Goal: Transaction & Acquisition: Purchase product/service

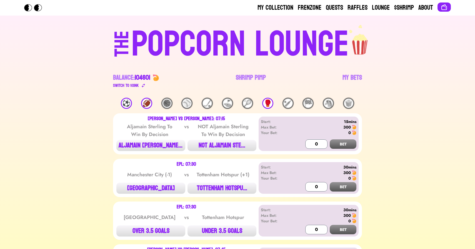
click at [126, 105] on div "⚽️" at bounding box center [126, 103] width 11 height 11
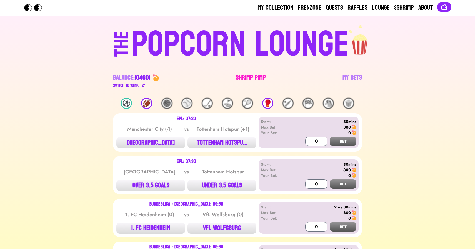
click at [251, 73] on link "Shrimp Pimp" at bounding box center [251, 81] width 30 height 16
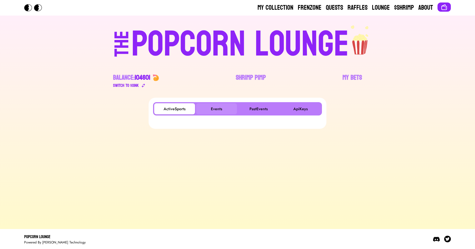
click at [217, 106] on button "Events" at bounding box center [216, 108] width 41 height 11
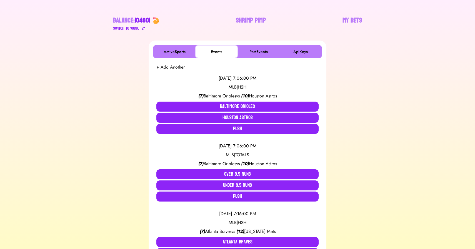
scroll to position [71, 0]
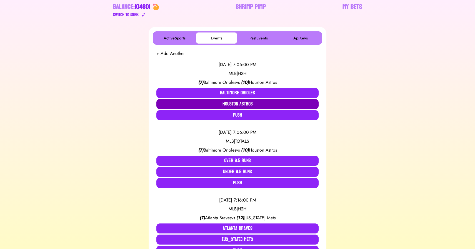
click at [211, 103] on button "Houston Astros" at bounding box center [237, 104] width 162 height 10
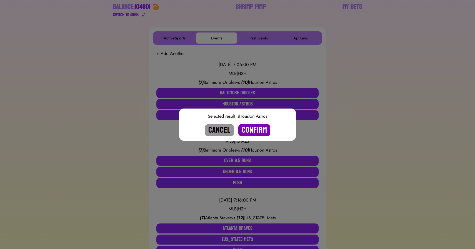
click at [253, 127] on button "Confirm" at bounding box center [254, 130] width 32 height 12
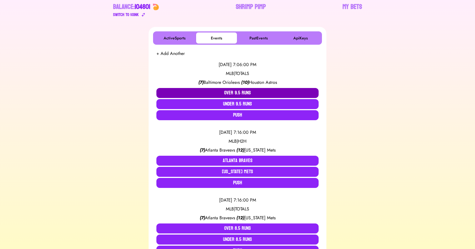
click at [234, 94] on button "Over 9.5 Runs" at bounding box center [237, 93] width 162 height 10
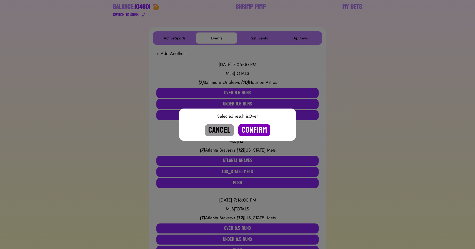
click at [249, 128] on button "Confirm" at bounding box center [254, 130] width 32 height 12
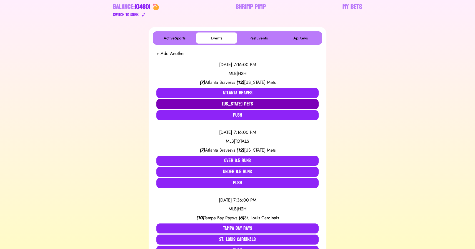
click at [244, 101] on button "[US_STATE] Mets" at bounding box center [237, 104] width 162 height 10
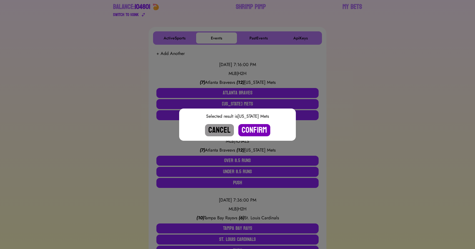
click at [257, 126] on button "Confirm" at bounding box center [254, 130] width 32 height 12
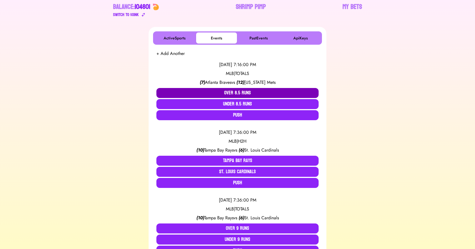
click at [234, 92] on button "Over 8.5 Runs" at bounding box center [237, 93] width 162 height 10
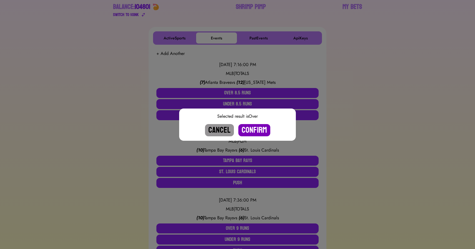
click at [252, 128] on button "Confirm" at bounding box center [254, 130] width 32 height 12
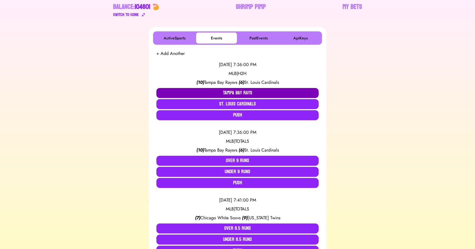
click at [223, 93] on button "Tampa Bay Rays" at bounding box center [237, 93] width 162 height 10
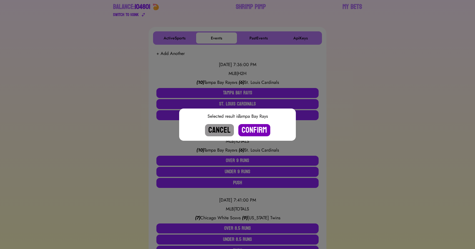
click at [252, 130] on button "Confirm" at bounding box center [254, 130] width 32 height 12
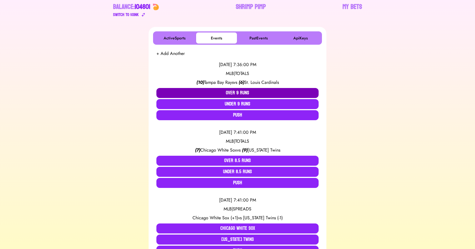
click at [231, 92] on button "Over 9 Runs" at bounding box center [237, 93] width 162 height 10
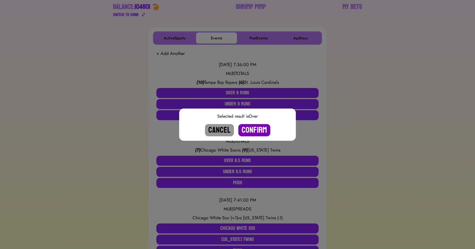
click at [254, 130] on button "Confirm" at bounding box center [254, 130] width 32 height 12
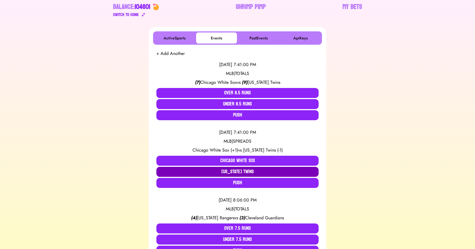
click at [253, 169] on button "[US_STATE] Twins" at bounding box center [237, 172] width 162 height 10
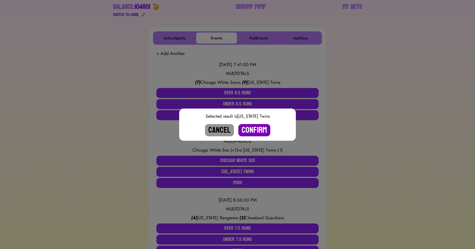
click at [253, 131] on button "Confirm" at bounding box center [254, 130] width 32 height 12
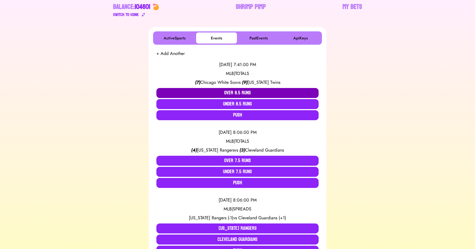
click at [243, 92] on button "Over 8.5 Runs" at bounding box center [237, 93] width 162 height 10
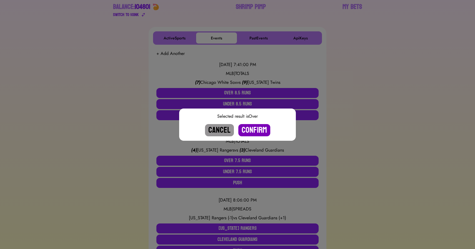
click at [253, 130] on button "Confirm" at bounding box center [254, 130] width 32 height 12
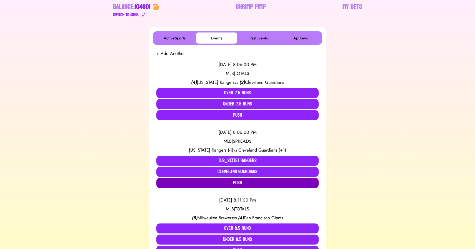
click at [235, 181] on button "Push" at bounding box center [237, 183] width 162 height 10
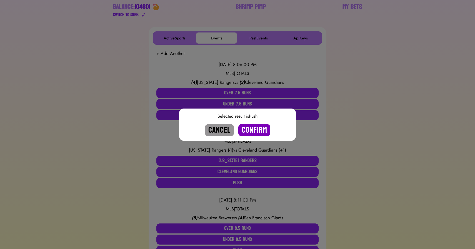
click at [258, 134] on button "Confirm" at bounding box center [254, 130] width 32 height 12
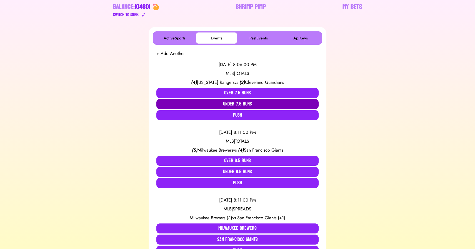
click at [240, 104] on button "Under 7.5 Runs" at bounding box center [237, 104] width 162 height 10
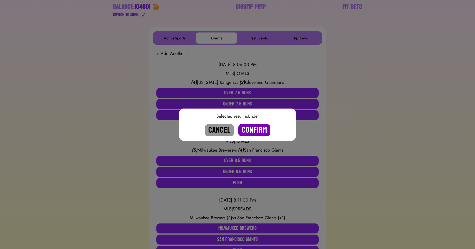
click at [253, 130] on button "Confirm" at bounding box center [254, 130] width 32 height 12
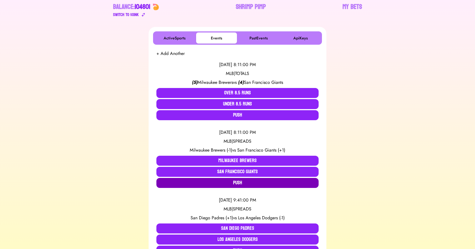
click at [238, 183] on button "Push" at bounding box center [237, 183] width 162 height 10
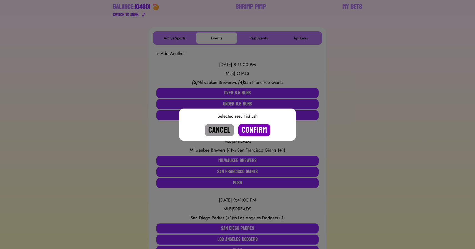
click at [253, 130] on button "Confirm" at bounding box center [254, 130] width 32 height 12
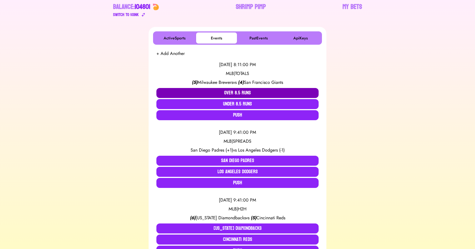
click at [239, 93] on button "Over 8.5 Runs" at bounding box center [237, 93] width 162 height 10
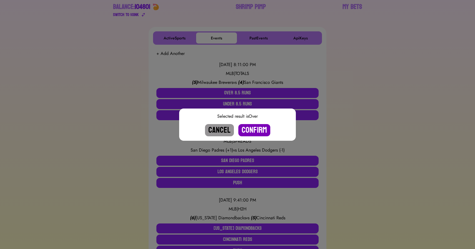
click at [256, 127] on button "Confirm" at bounding box center [254, 130] width 32 height 12
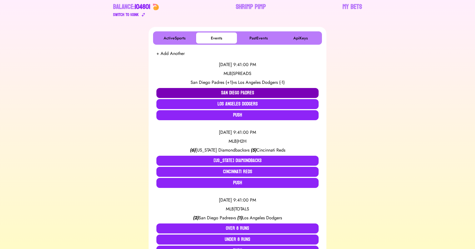
click at [213, 94] on button "San Diego Padres" at bounding box center [237, 93] width 162 height 10
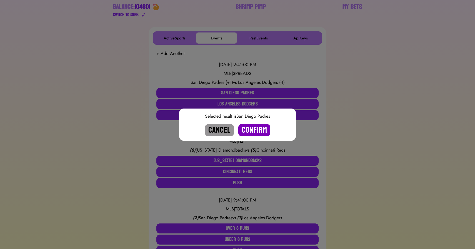
click at [249, 128] on button "Confirm" at bounding box center [254, 130] width 32 height 12
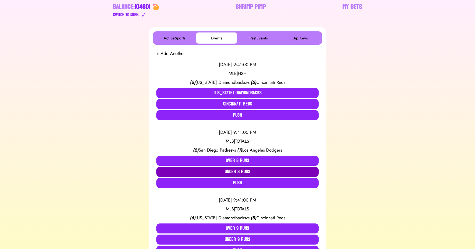
click at [228, 170] on button "Under 8 Runs" at bounding box center [237, 172] width 162 height 10
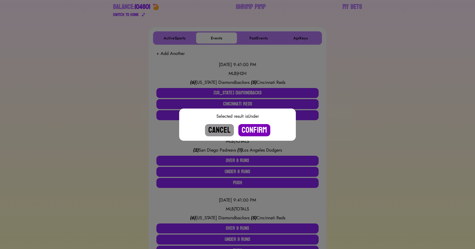
click at [253, 126] on button "Confirm" at bounding box center [254, 130] width 32 height 12
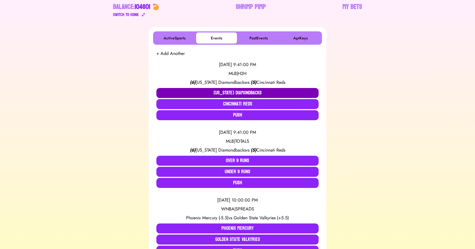
click at [232, 92] on button "[US_STATE] Diamondbacks" at bounding box center [237, 93] width 162 height 10
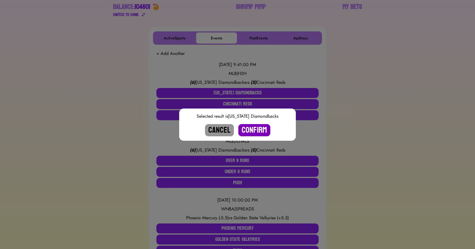
click at [250, 130] on button "Confirm" at bounding box center [254, 130] width 32 height 12
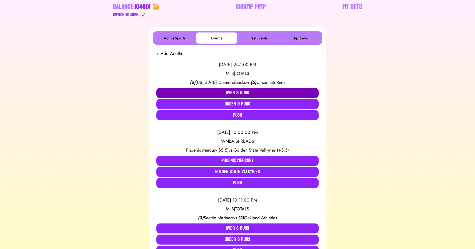
click at [230, 92] on button "Over 9 Runs" at bounding box center [237, 93] width 162 height 10
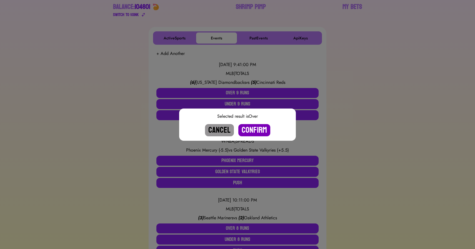
click at [249, 128] on button "Confirm" at bounding box center [254, 130] width 32 height 12
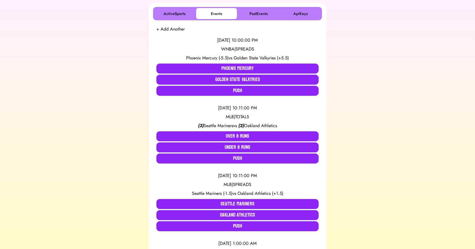
scroll to position [100, 0]
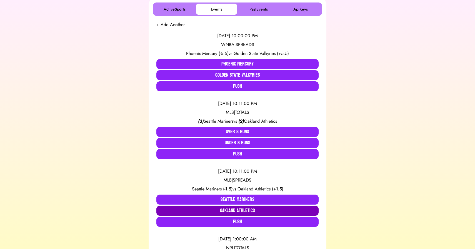
click at [233, 210] on button "Oakland Athletics" at bounding box center [237, 211] width 162 height 10
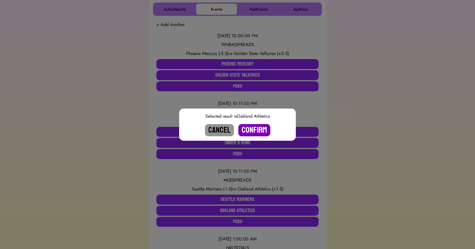
click at [248, 132] on button "Confirm" at bounding box center [254, 130] width 32 height 12
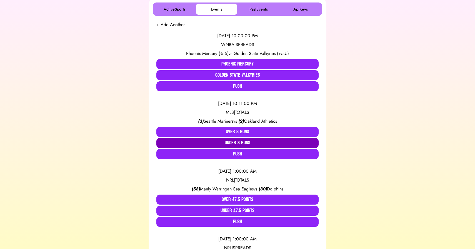
click at [230, 141] on button "Under 8 Runs" at bounding box center [237, 143] width 162 height 10
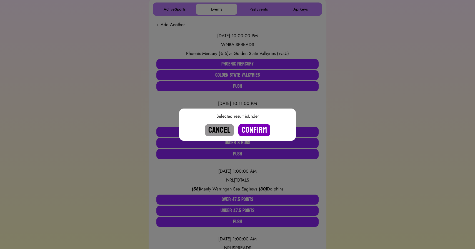
click at [246, 129] on button "Confirm" at bounding box center [254, 130] width 32 height 12
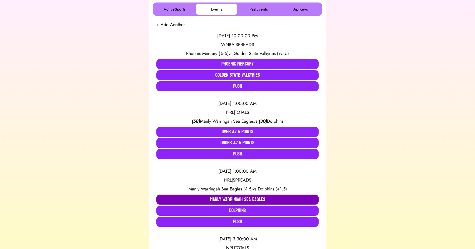
click at [222, 200] on button "Manly Warringah Sea Eagles" at bounding box center [237, 200] width 162 height 10
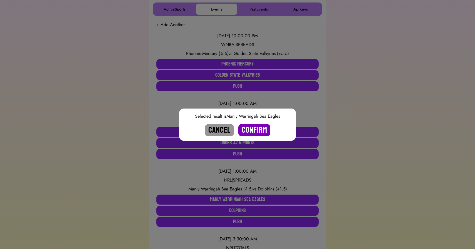
click at [251, 131] on button "Confirm" at bounding box center [254, 130] width 32 height 12
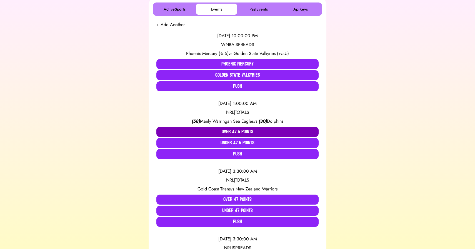
click at [231, 130] on button "Over 47.5 Points" at bounding box center [237, 132] width 162 height 10
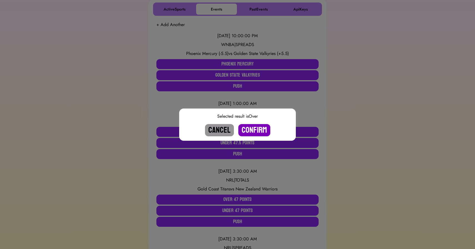
click at [251, 129] on button "Confirm" at bounding box center [254, 130] width 32 height 12
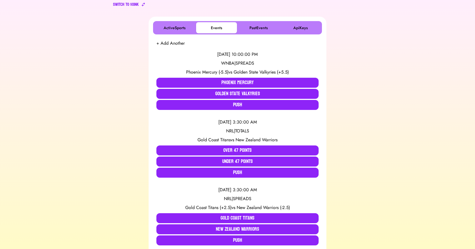
scroll to position [78, 0]
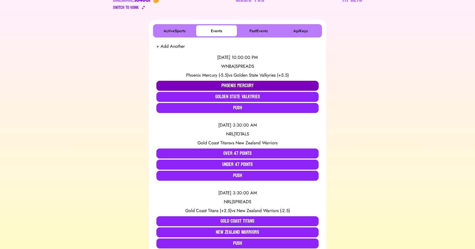
click at [225, 87] on button "Phoenix Mercury" at bounding box center [237, 86] width 162 height 10
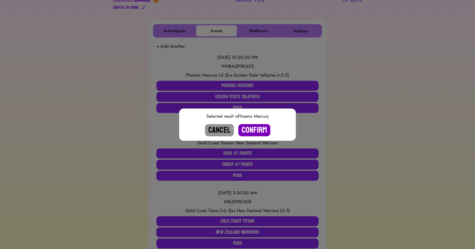
click at [256, 128] on button "Confirm" at bounding box center [254, 130] width 32 height 12
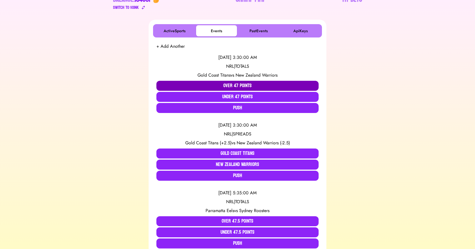
click at [241, 84] on button "Over 47 Points" at bounding box center [237, 86] width 162 height 10
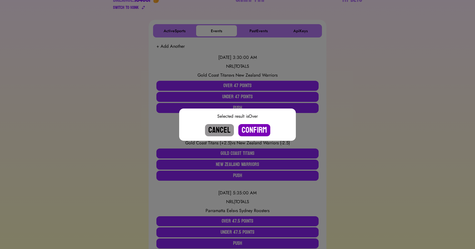
click at [251, 127] on button "Confirm" at bounding box center [254, 130] width 32 height 12
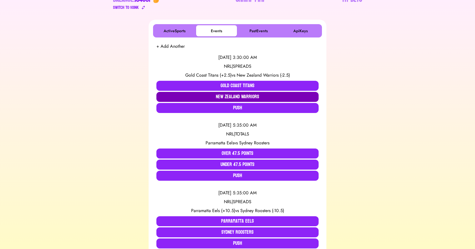
click at [246, 97] on button "New Zealand Warriors" at bounding box center [237, 97] width 162 height 10
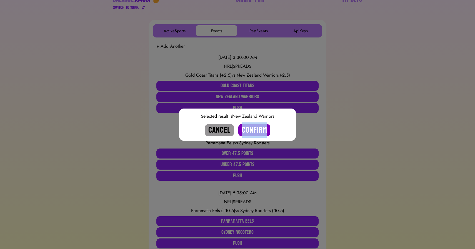
click at [254, 130] on button "Confirm" at bounding box center [254, 130] width 32 height 12
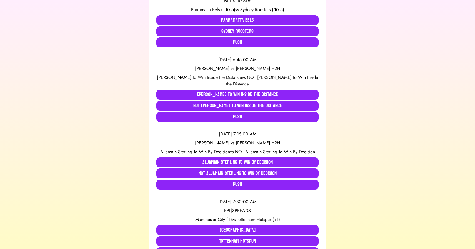
scroll to position [0, 0]
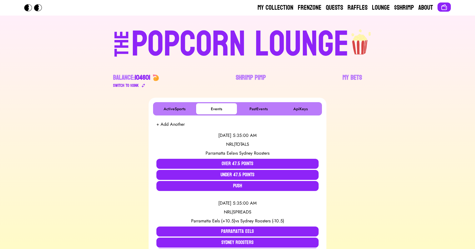
click at [193, 42] on div "POPCORN LOUNGE" at bounding box center [239, 45] width 217 height 36
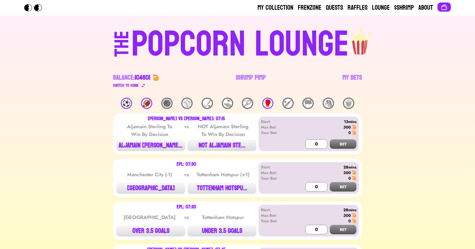
click at [126, 102] on div "⚽️" at bounding box center [126, 103] width 11 height 11
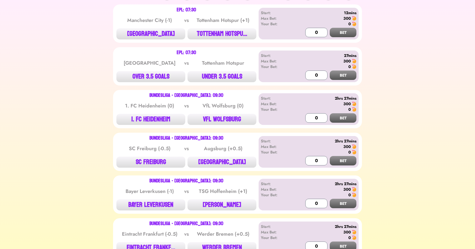
scroll to position [108, 0]
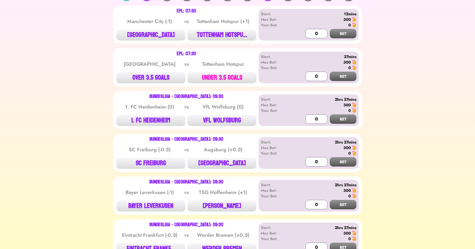
click at [210, 80] on button "UNDER 3.5 GOALS" at bounding box center [221, 77] width 69 height 11
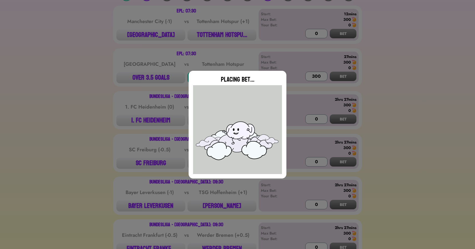
type input "0"
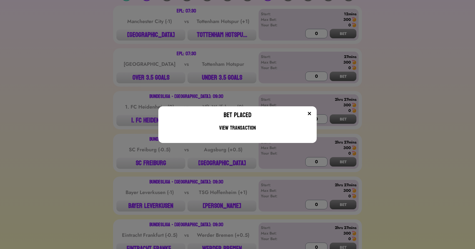
click at [136, 75] on div "Bet Placed View Transaction" at bounding box center [237, 124] width 475 height 249
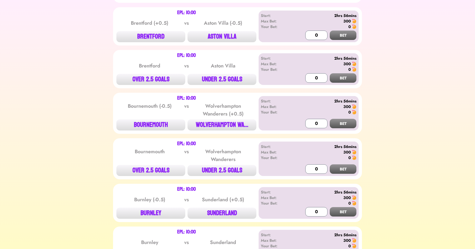
scroll to position [405, 0]
click at [156, 36] on button "BRENTFORD" at bounding box center [150, 36] width 69 height 11
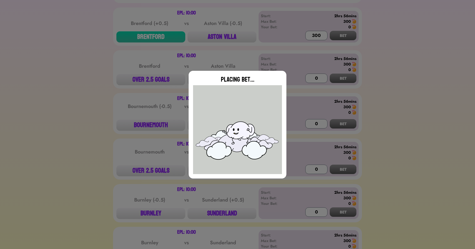
type input "0"
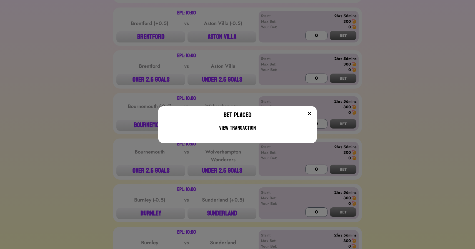
click at [102, 146] on div "Bet Placed View Transaction" at bounding box center [237, 124] width 475 height 249
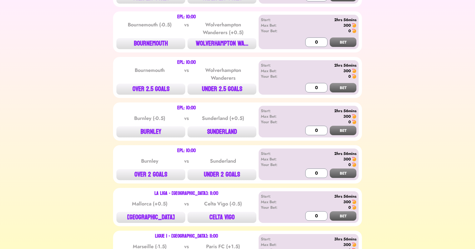
scroll to position [489, 0]
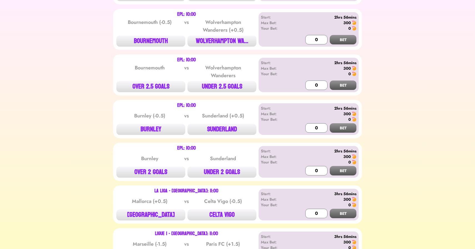
click at [155, 46] on div "EPL: 10:00 Bournemouth (-0.5) vs Wolverhampton Wanderers (+0.5) BOURNEMOUTH WOL…" at bounding box center [237, 29] width 249 height 41
click at [157, 41] on button "BOURNEMOUTH" at bounding box center [150, 41] width 69 height 11
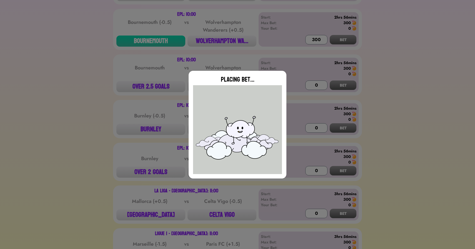
type input "0"
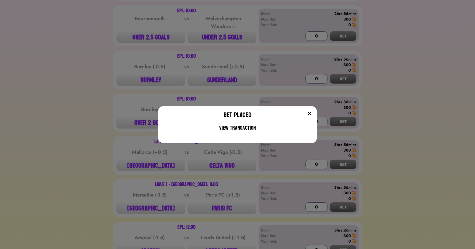
scroll to position [554, 0]
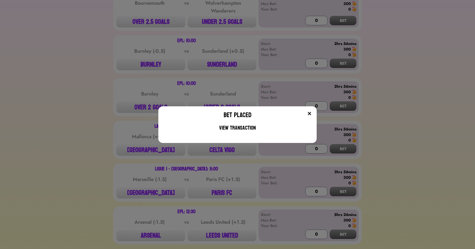
click at [222, 67] on div "Bet Placed View Transaction" at bounding box center [237, 124] width 475 height 249
click at [222, 67] on button "SUNDERLAND" at bounding box center [221, 64] width 69 height 11
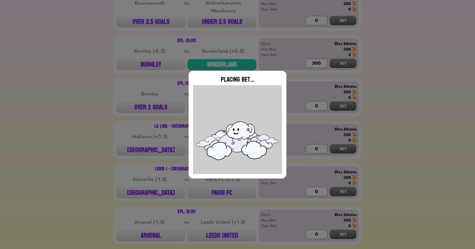
type input "0"
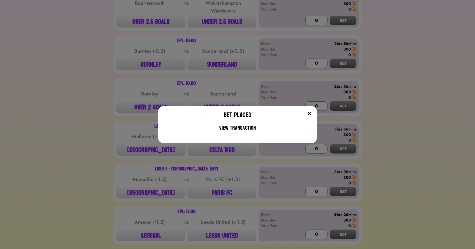
click at [120, 145] on div "Bet Placed View Transaction" at bounding box center [237, 124] width 475 height 249
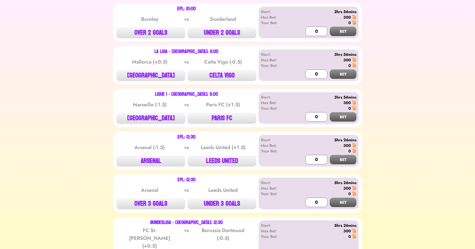
scroll to position [631, 0]
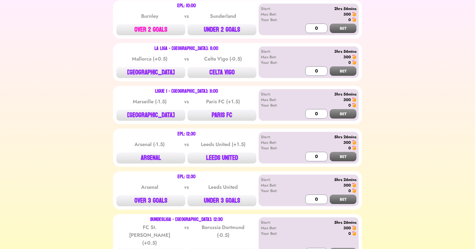
click at [158, 32] on button "OVER 2 GOALS" at bounding box center [150, 29] width 69 height 11
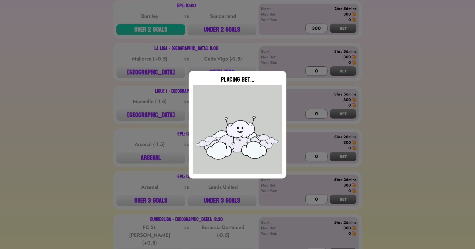
type input "0"
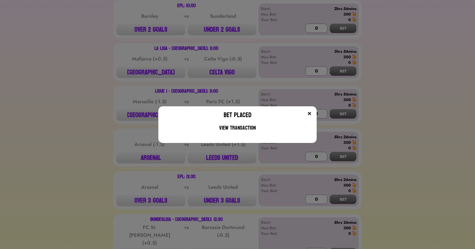
click at [109, 84] on div "Bet Placed View Transaction" at bounding box center [237, 124] width 475 height 249
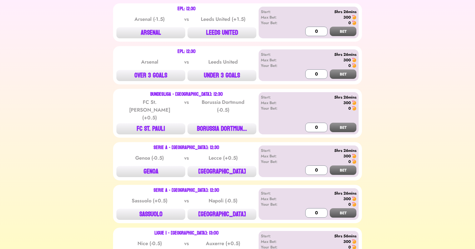
scroll to position [757, 0]
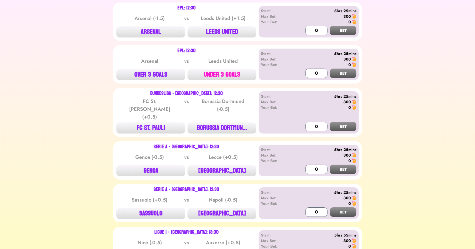
click at [224, 72] on button "UNDER 3 GOALS" at bounding box center [221, 74] width 69 height 11
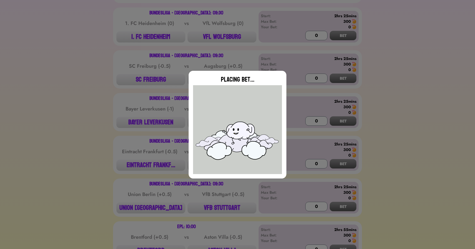
scroll to position [67, 0]
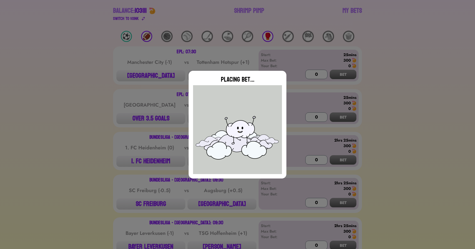
type input "0"
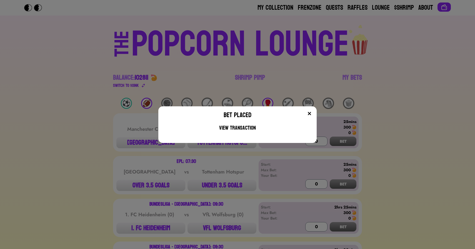
click at [118, 97] on div "Bet Placed View Transaction" at bounding box center [237, 124] width 475 height 249
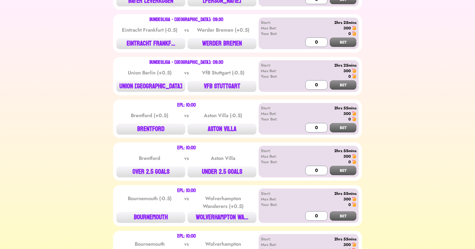
scroll to position [323, 0]
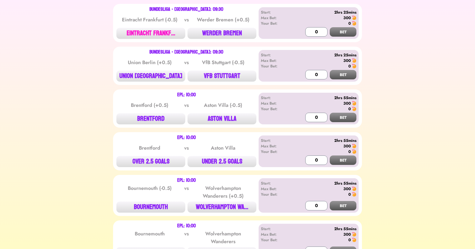
click at [148, 37] on button "EINTRACHT FRANKF..." at bounding box center [150, 33] width 69 height 11
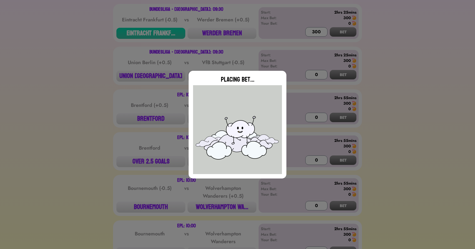
type input "0"
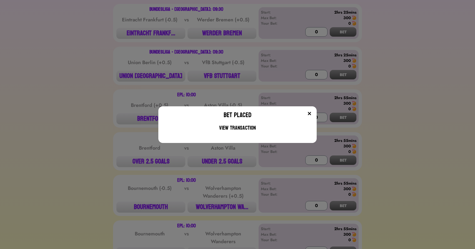
click at [81, 103] on div "Bet Placed View Transaction" at bounding box center [237, 124] width 475 height 249
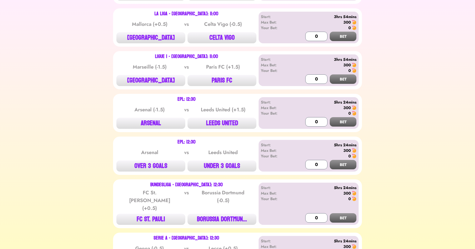
scroll to position [669, 0]
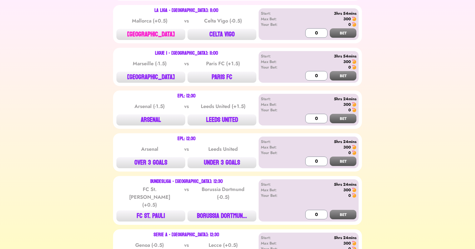
click at [146, 33] on button "[GEOGRAPHIC_DATA]" at bounding box center [150, 34] width 69 height 11
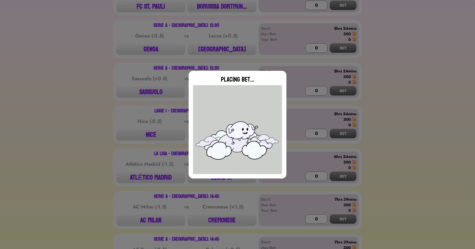
type input "0"
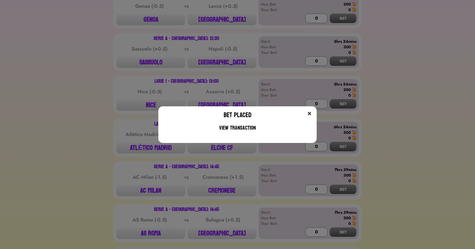
click at [76, 105] on div "Bet Placed View Transaction" at bounding box center [237, 124] width 475 height 249
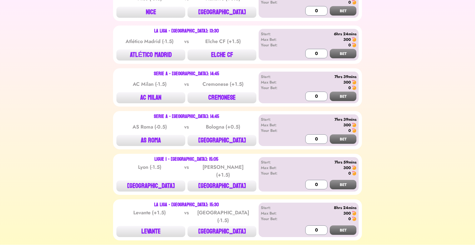
scroll to position [1003, 0]
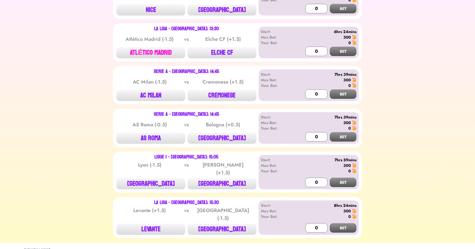
click at [148, 47] on button "ATLÉTICO MADRID" at bounding box center [150, 52] width 69 height 11
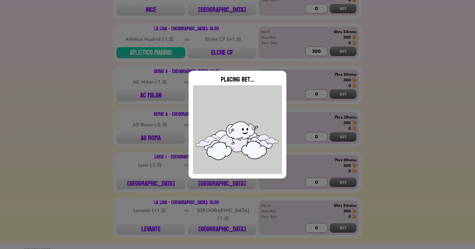
type input "0"
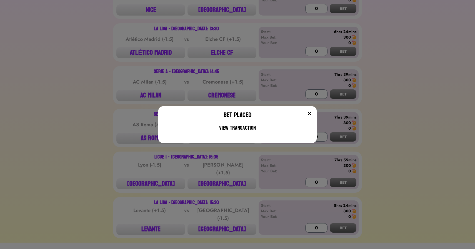
click at [226, 215] on div "Bet Placed View Transaction" at bounding box center [237, 124] width 475 height 249
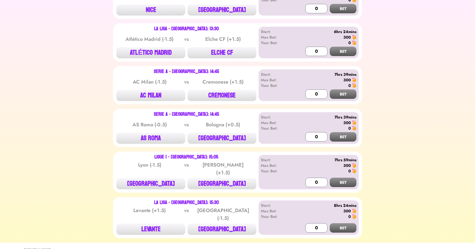
click at [226, 224] on button "[GEOGRAPHIC_DATA]" at bounding box center [221, 229] width 69 height 11
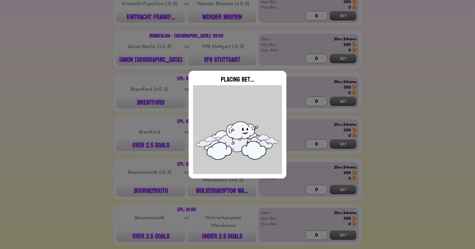
scroll to position [337, 0]
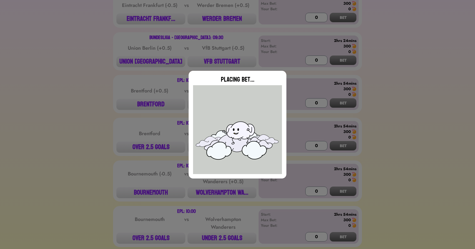
type input "0"
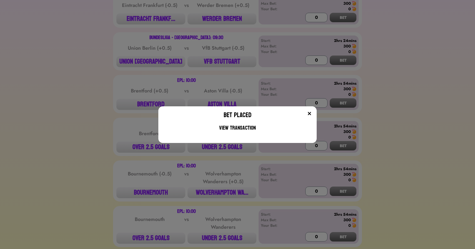
click at [87, 132] on div "Bet Placed View Transaction" at bounding box center [237, 124] width 475 height 249
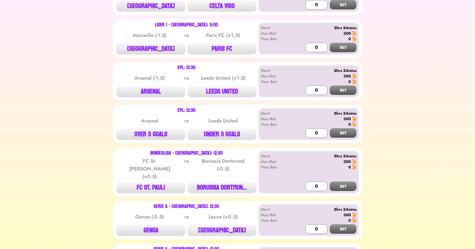
scroll to position [698, 0]
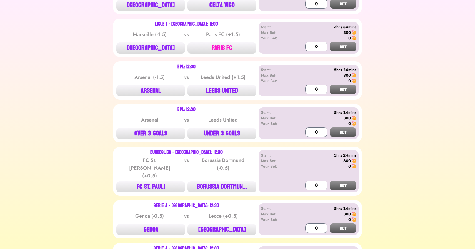
click at [210, 43] on button "PARIS FC" at bounding box center [221, 47] width 69 height 11
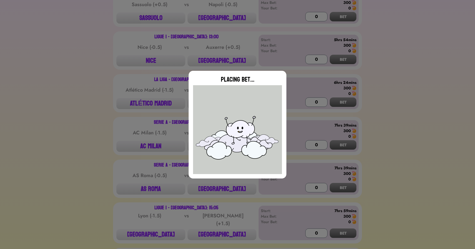
scroll to position [953, 0]
type input "0"
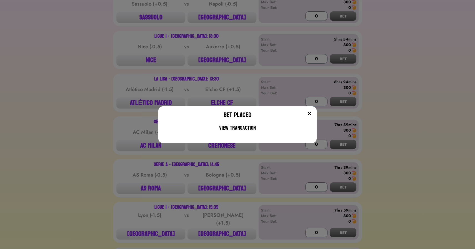
click at [142, 56] on div "Bet Placed View Transaction" at bounding box center [237, 124] width 475 height 249
click at [142, 56] on button "NICE" at bounding box center [150, 60] width 69 height 11
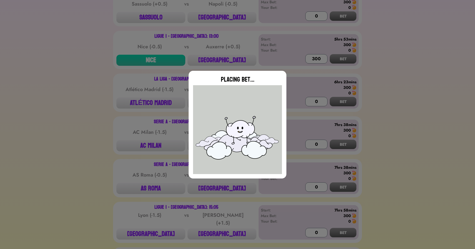
type input "0"
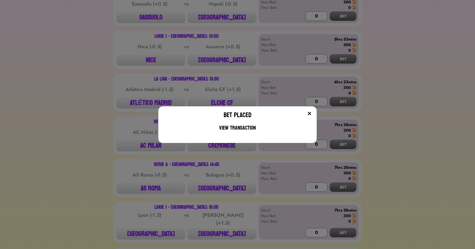
click at [225, 226] on div "Bet Placed View Transaction" at bounding box center [237, 124] width 475 height 249
click at [225, 228] on button "[GEOGRAPHIC_DATA]" at bounding box center [221, 233] width 69 height 11
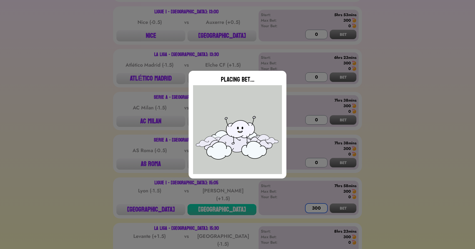
scroll to position [1003, 0]
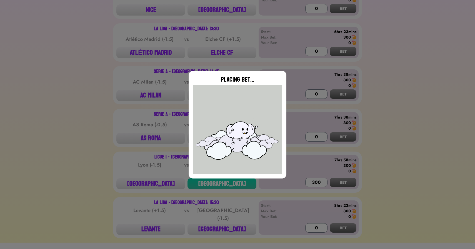
type input "0"
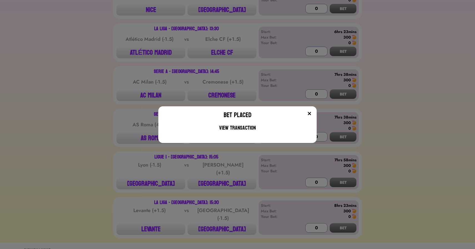
click at [125, 143] on div "Bet Placed View Transaction" at bounding box center [237, 124] width 475 height 249
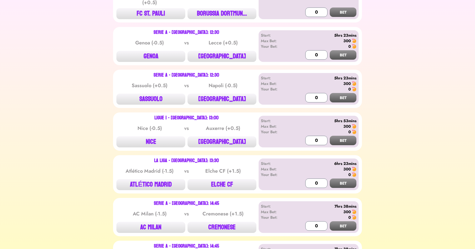
scroll to position [877, 0]
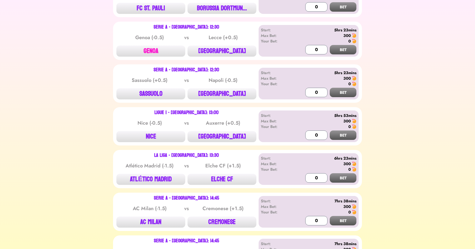
click at [154, 46] on button "GENOA" at bounding box center [150, 51] width 69 height 11
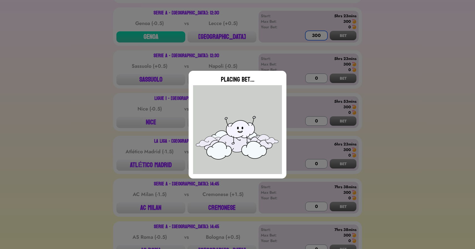
scroll to position [896, 0]
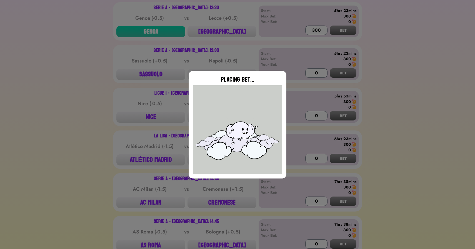
type input "0"
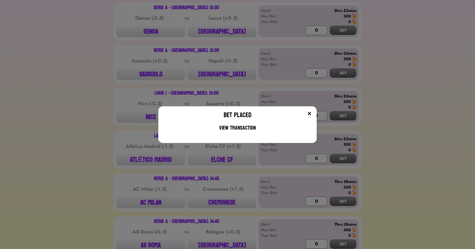
click at [226, 68] on div "Bet Placed View Transaction" at bounding box center [237, 124] width 475 height 249
click at [226, 69] on button "[GEOGRAPHIC_DATA]" at bounding box center [221, 74] width 69 height 11
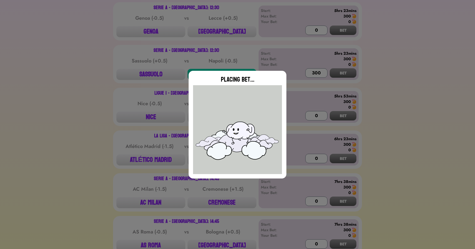
type input "0"
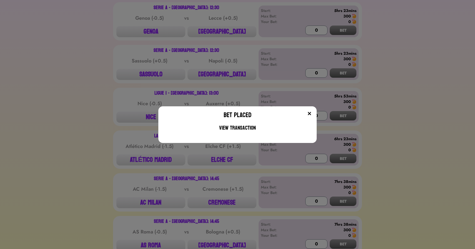
click at [229, 197] on div "Bet Placed View Transaction" at bounding box center [237, 124] width 475 height 249
click at [229, 197] on button "CREMONESE" at bounding box center [221, 202] width 69 height 11
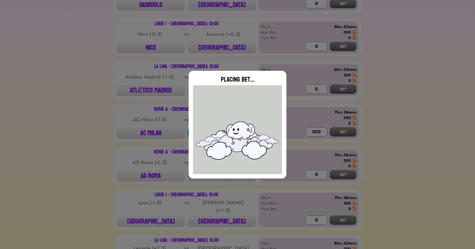
type input "0"
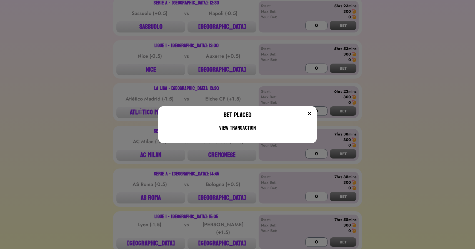
scroll to position [936, 0]
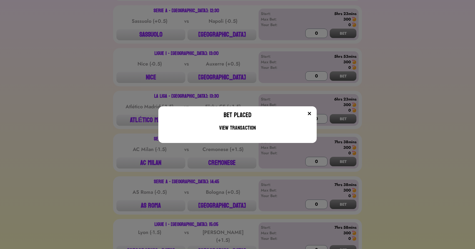
click at [214, 193] on div "Bet Placed View Transaction" at bounding box center [237, 124] width 475 height 249
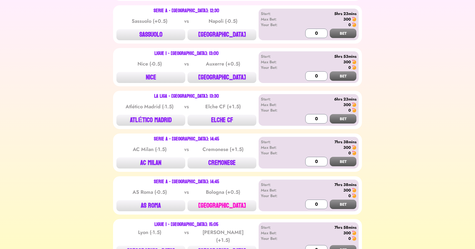
click at [220, 200] on button "[GEOGRAPHIC_DATA]" at bounding box center [221, 205] width 69 height 11
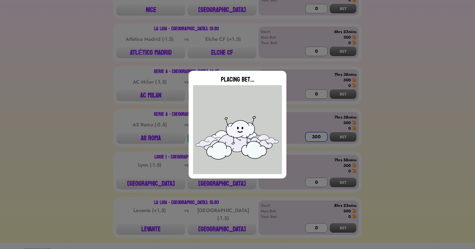
scroll to position [992, 0]
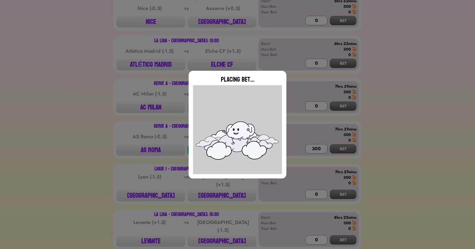
type input "0"
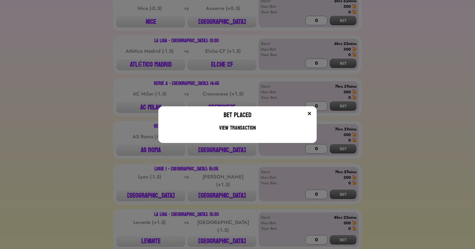
click at [121, 102] on div "Bet Placed View Transaction" at bounding box center [237, 124] width 475 height 249
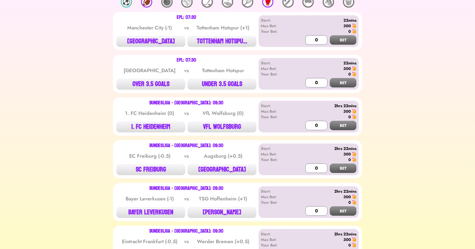
scroll to position [0, 0]
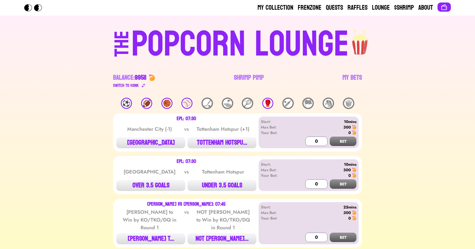
click at [125, 105] on div "⚽️" at bounding box center [126, 103] width 11 height 11
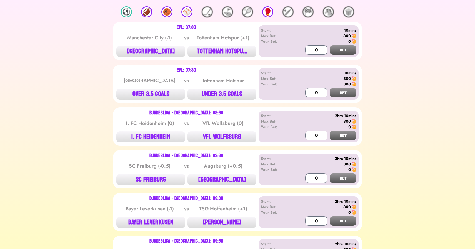
scroll to position [96, 0]
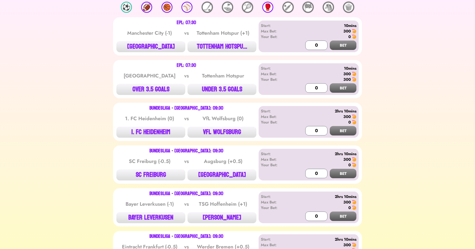
click at [126, 8] on div "⚽️" at bounding box center [126, 7] width 11 height 11
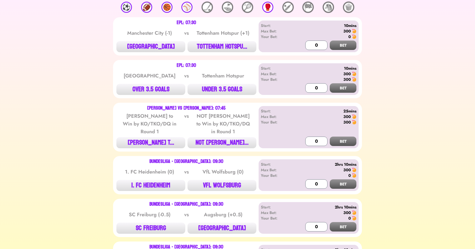
click at [126, 8] on div "⚽️" at bounding box center [126, 7] width 11 height 11
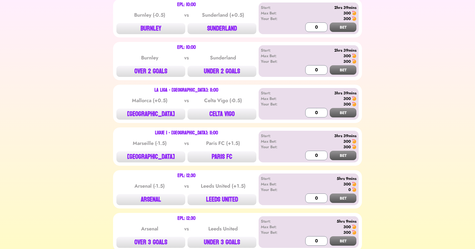
scroll to position [0, 0]
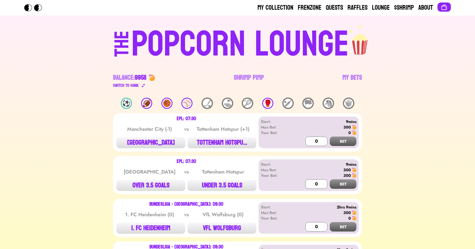
click at [185, 101] on div "⚾️" at bounding box center [186, 103] width 11 height 11
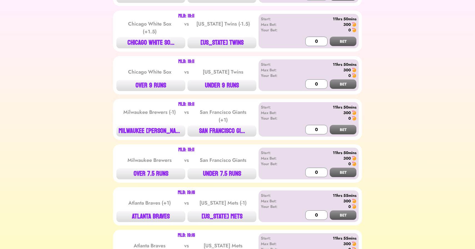
scroll to position [709, 0]
click at [147, 41] on button "CHICAGO WHITE SO..." at bounding box center [150, 42] width 69 height 11
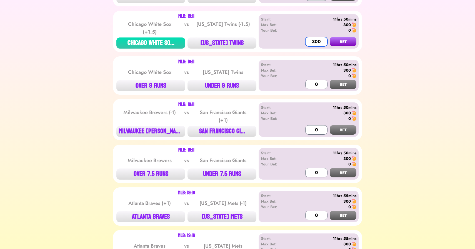
type input "300"
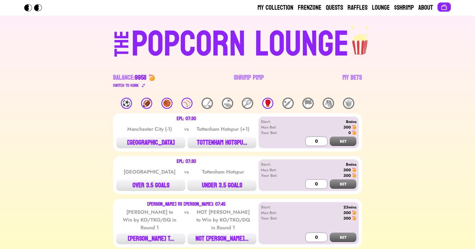
click at [185, 101] on div "⚾️" at bounding box center [186, 103] width 11 height 11
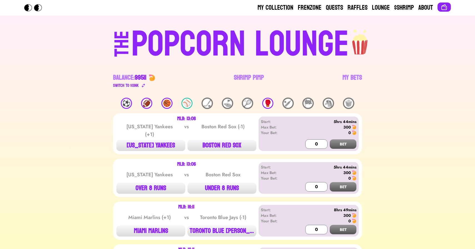
scroll to position [603, 0]
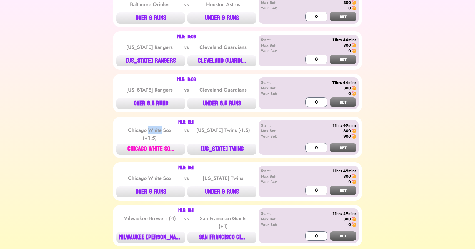
click at [165, 143] on button "CHICAGO WHITE SO..." at bounding box center [150, 148] width 69 height 11
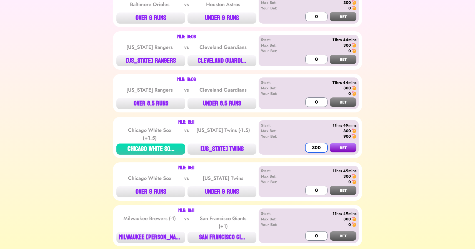
type input "300"
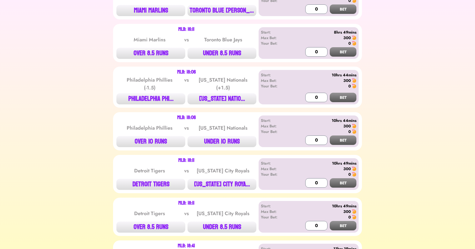
scroll to position [0, 0]
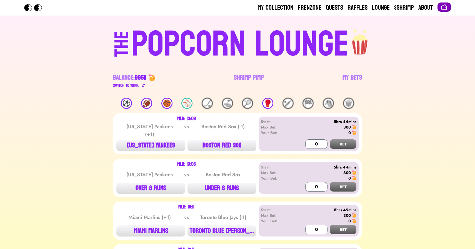
click at [445, 9] on img at bounding box center [443, 7] width 7 height 7
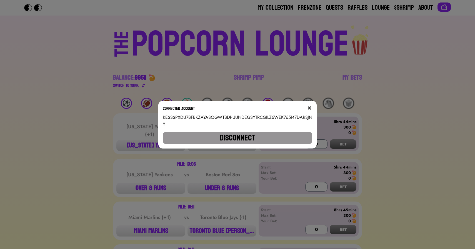
click at [228, 136] on button "Disconnect" at bounding box center [237, 138] width 149 height 12
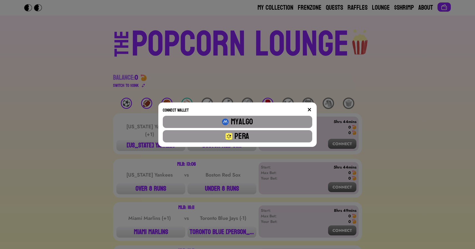
click at [326, 89] on div "Connect Wallet MyAlgo Pera" at bounding box center [237, 124] width 475 height 249
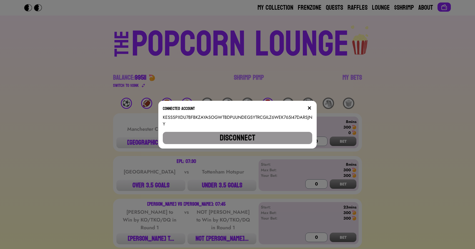
click at [105, 87] on div "Connected account KESSSPXDU7BFBKZAYASOGWTBDPUUNDEGSYTRCGILZ6WEK765I47DARSJNY Di…" at bounding box center [237, 124] width 475 height 249
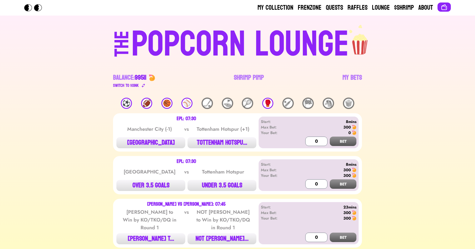
click at [185, 103] on div "⚾️" at bounding box center [186, 103] width 11 height 11
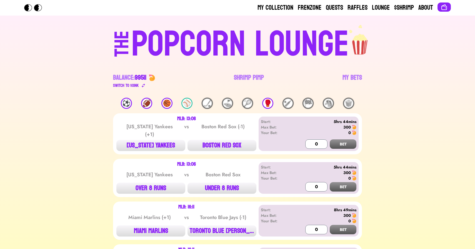
scroll to position [603, 0]
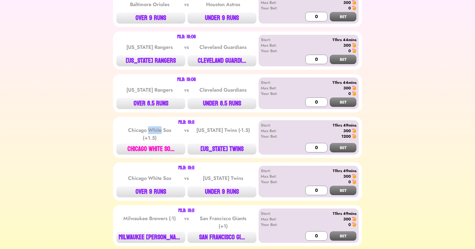
click at [166, 143] on button "CHICAGO WHITE SO..." at bounding box center [150, 148] width 69 height 11
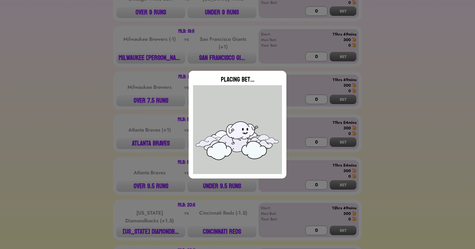
type input "0"
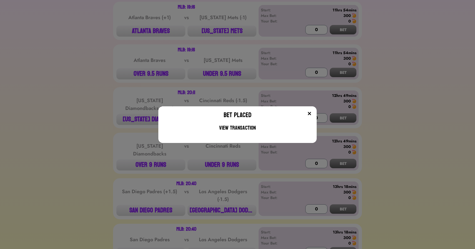
click at [95, 97] on div "Bet Placed View Transaction" at bounding box center [237, 124] width 475 height 249
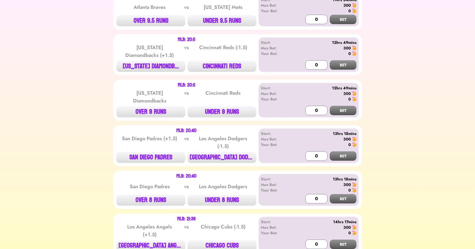
scroll to position [948, 0]
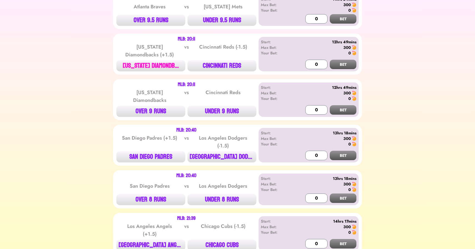
click at [155, 60] on button "[US_STATE] DIAMONDB..." at bounding box center [150, 65] width 69 height 11
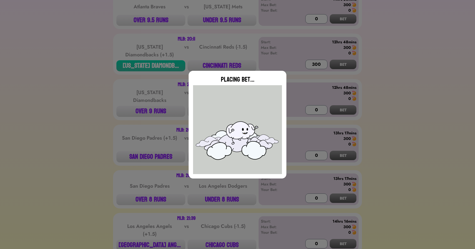
type input "0"
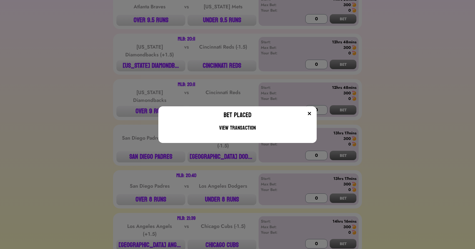
click at [144, 148] on div "Bet Placed View Transaction" at bounding box center [237, 124] width 475 height 249
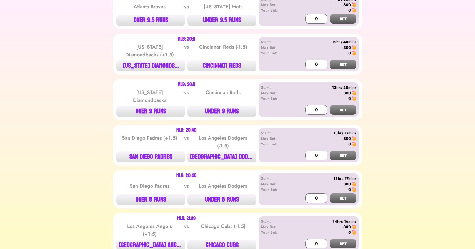
click at [144, 151] on button "SAN DIEGO PADRES" at bounding box center [150, 156] width 69 height 11
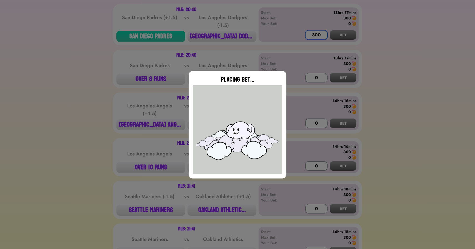
scroll to position [1097, 0]
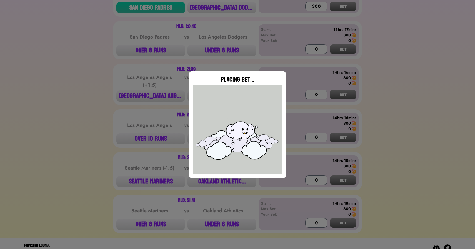
type input "0"
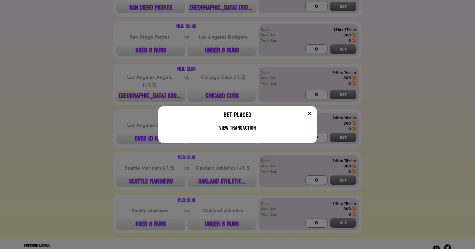
click at [223, 177] on div "Bet Placed View Transaction" at bounding box center [237, 124] width 475 height 249
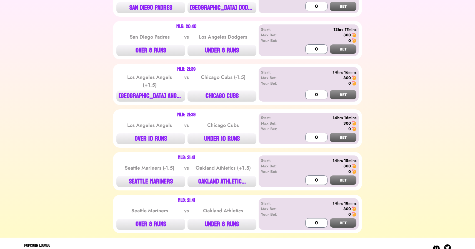
click at [223, 177] on button "OAKLAND ATHLETIC..." at bounding box center [221, 181] width 69 height 11
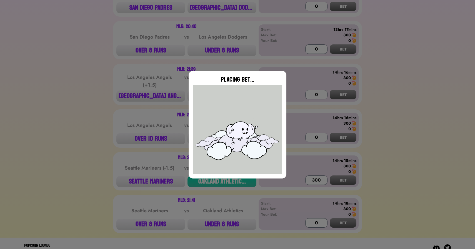
type input "0"
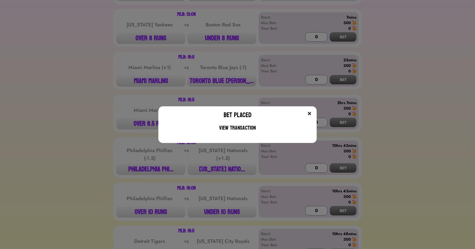
scroll to position [132, 0]
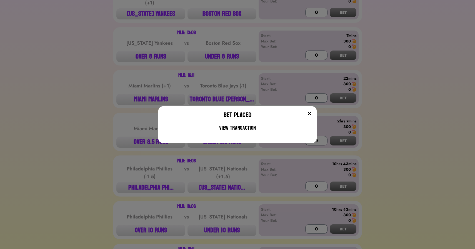
click at [126, 118] on div "Bet Placed View Transaction" at bounding box center [237, 124] width 475 height 249
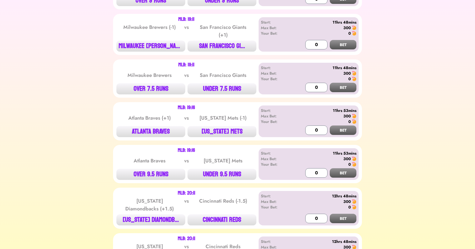
scroll to position [795, 0]
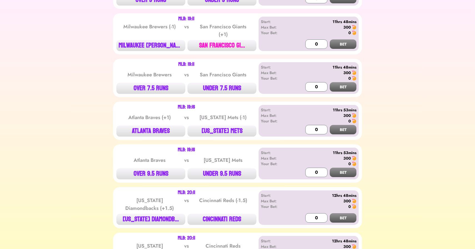
click at [220, 41] on button "SAN FRANCISCO GI..." at bounding box center [221, 45] width 69 height 11
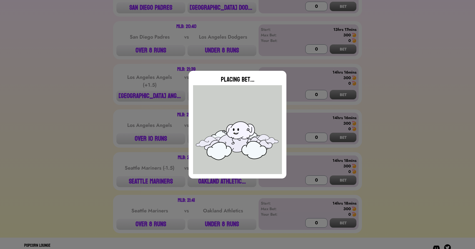
type input "0"
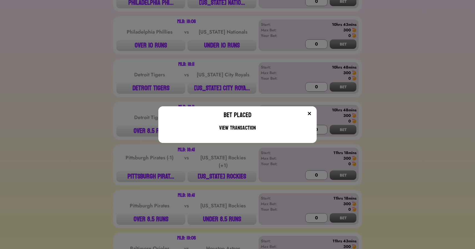
scroll to position [212, 0]
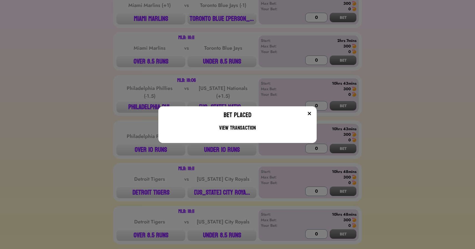
click at [155, 51] on div "Bet Placed View Transaction" at bounding box center [237, 124] width 475 height 249
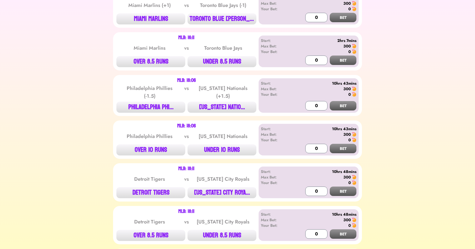
scroll to position [0, 0]
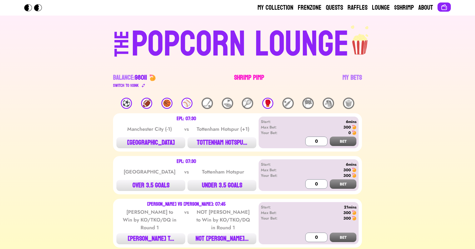
click at [247, 73] on link "Shrimp Pimp" at bounding box center [249, 81] width 30 height 16
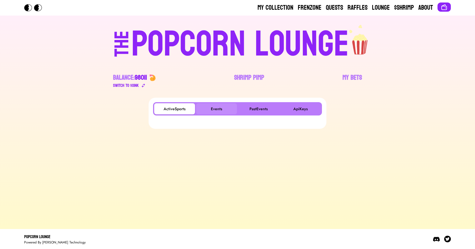
click at [212, 107] on button "Events" at bounding box center [216, 108] width 41 height 11
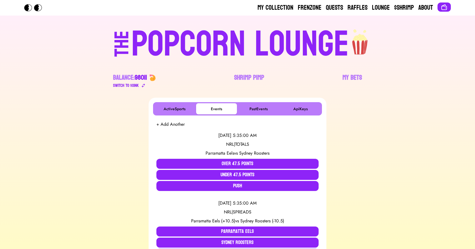
scroll to position [155, 0]
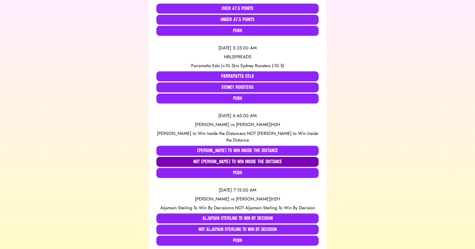
click at [175, 162] on button "NOT Sergei Pavlovich to Win Inside the Distance" at bounding box center [237, 162] width 162 height 10
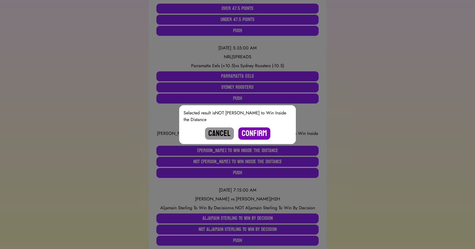
click at [248, 134] on button "Confirm" at bounding box center [254, 133] width 32 height 12
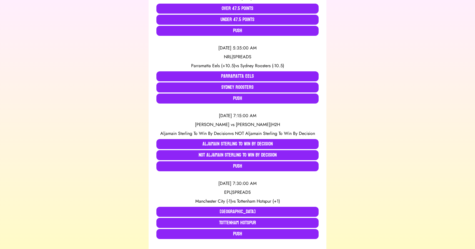
scroll to position [0, 0]
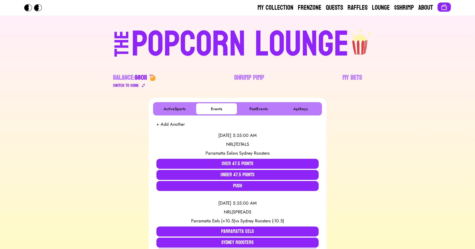
click at [190, 37] on div "POPCORN LOUNGE" at bounding box center [239, 45] width 217 height 36
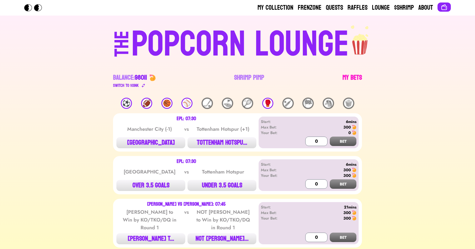
click at [350, 79] on link "My Bets" at bounding box center [351, 81] width 19 height 16
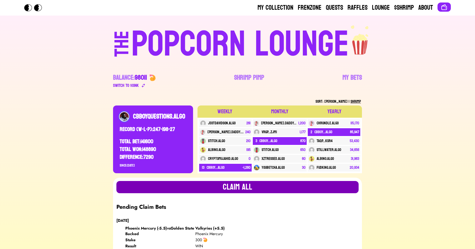
click at [247, 193] on button "Claim all" at bounding box center [237, 187] width 242 height 12
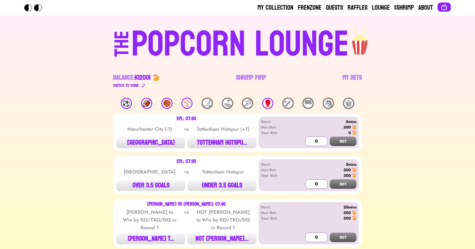
click at [167, 103] on div "🏀" at bounding box center [166, 103] width 11 height 11
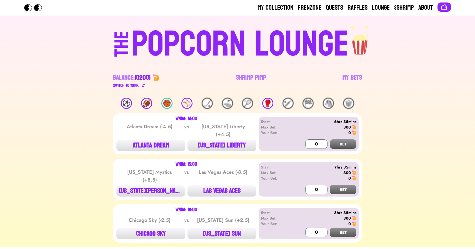
scroll to position [15, 0]
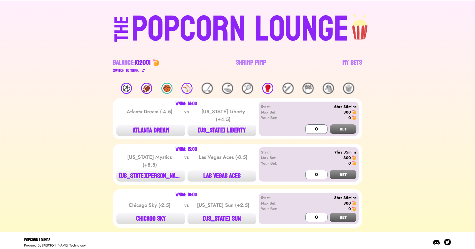
click at [146, 92] on div "🏈" at bounding box center [146, 88] width 11 height 11
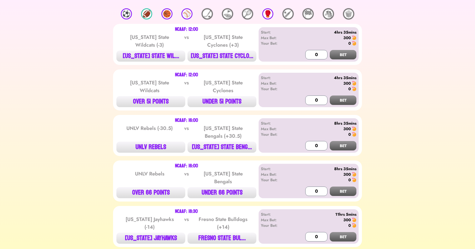
scroll to position [90, 0]
click at [146, 16] on div "🏈" at bounding box center [146, 13] width 11 height 11
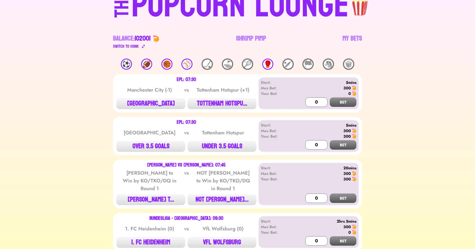
scroll to position [0, 0]
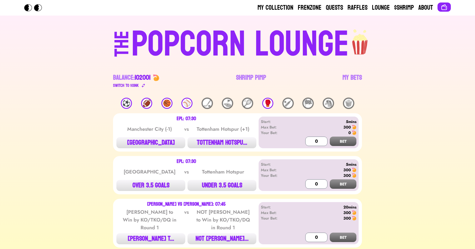
drag, startPoint x: 72, startPoint y: 43, endPoint x: 299, endPoint y: 95, distance: 233.3
click at [243, 78] on link "Shrimp Pimp" at bounding box center [251, 81] width 30 height 16
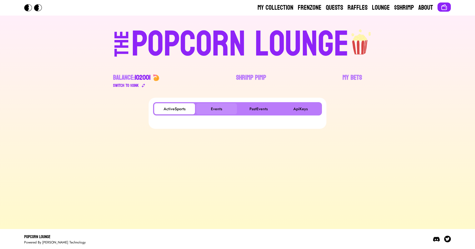
click at [218, 104] on button "Events" at bounding box center [216, 108] width 41 height 11
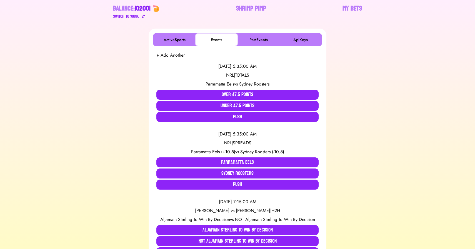
scroll to position [78, 0]
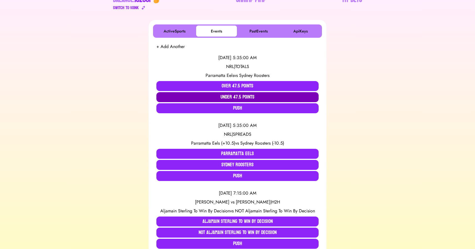
click at [228, 96] on button "Under 47.5 Points" at bounding box center [237, 97] width 162 height 10
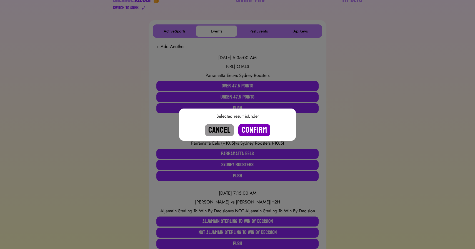
click at [250, 130] on button "Confirm" at bounding box center [254, 130] width 32 height 12
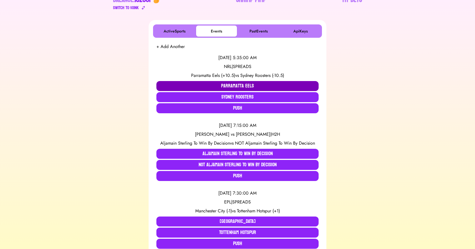
click at [208, 84] on button "Parramatta Eels" at bounding box center [237, 86] width 162 height 10
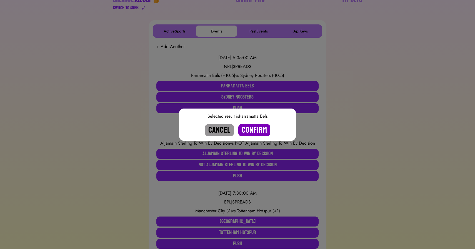
click at [253, 128] on button "Confirm" at bounding box center [254, 130] width 32 height 12
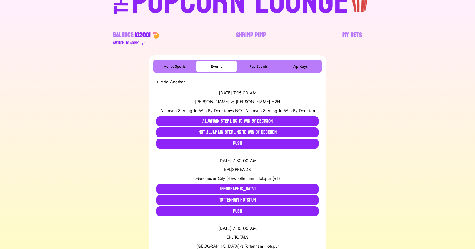
scroll to position [0, 0]
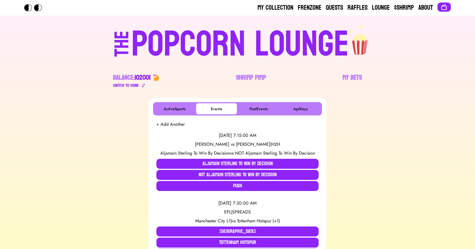
click at [214, 38] on div "POPCORN LOUNGE" at bounding box center [239, 45] width 217 height 36
